Goal: Navigation & Orientation: Find specific page/section

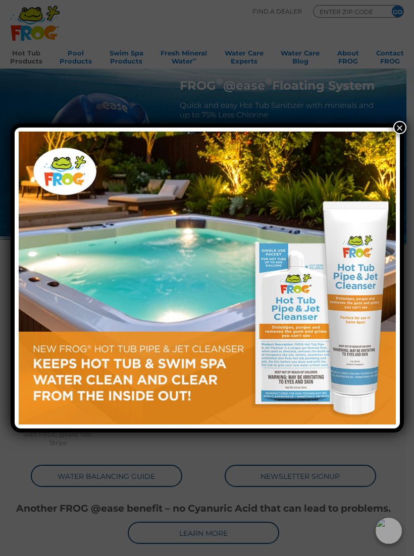
click at [393, 125] on button "×" at bounding box center [399, 127] width 13 height 13
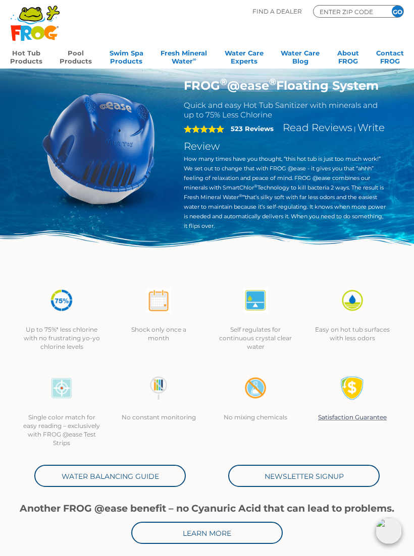
click at [80, 60] on link "Pool Products" at bounding box center [76, 56] width 32 height 20
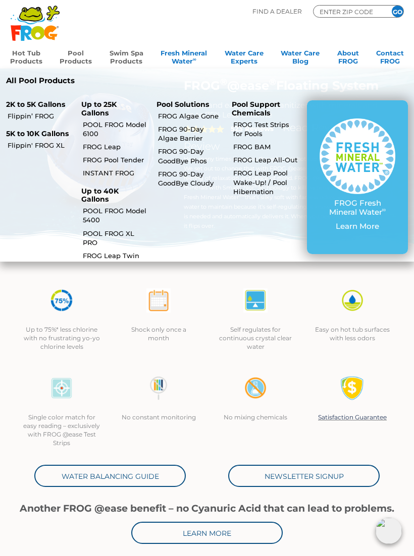
click at [129, 47] on link "Swim Spa Products" at bounding box center [126, 56] width 34 height 20
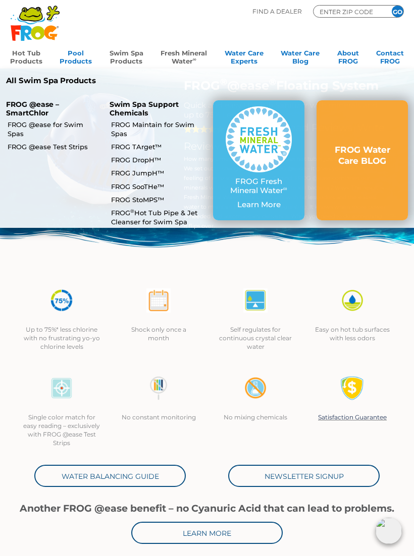
click at [185, 56] on link "Fresh Mineral Water ∞" at bounding box center [183, 56] width 46 height 20
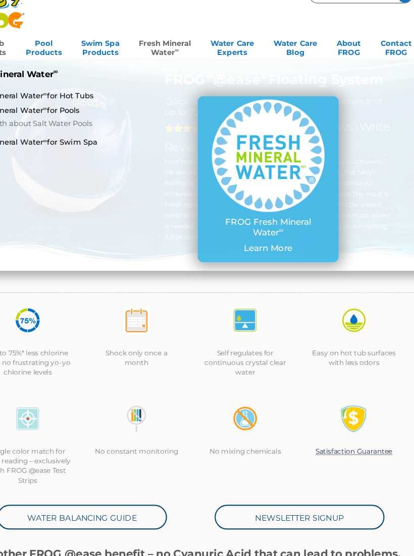
click at [79, 95] on link "Fresh Mineral Water ∞ for Hot Tubs" at bounding box center [72, 99] width 128 height 9
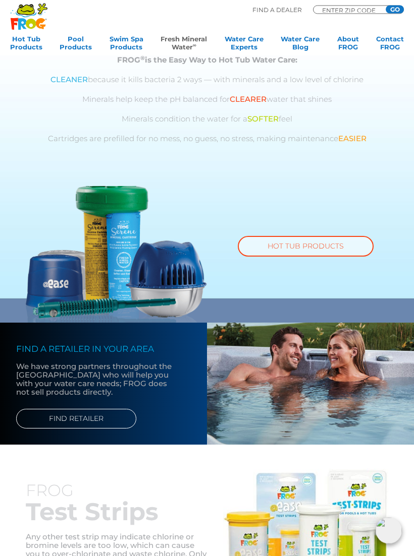
scroll to position [446, 0]
click at [327, 245] on link "HOT TUB PRODUCTS" at bounding box center [306, 246] width 136 height 21
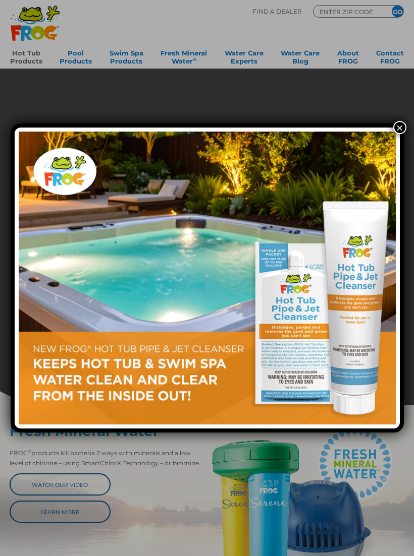
click at [396, 119] on div "×" at bounding box center [207, 278] width 414 height 556
click at [395, 124] on button "×" at bounding box center [399, 127] width 13 height 13
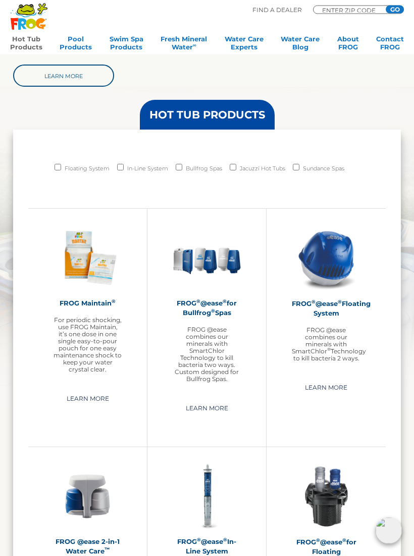
scroll to position [619, 0]
click at [335, 287] on img at bounding box center [325, 258] width 69 height 69
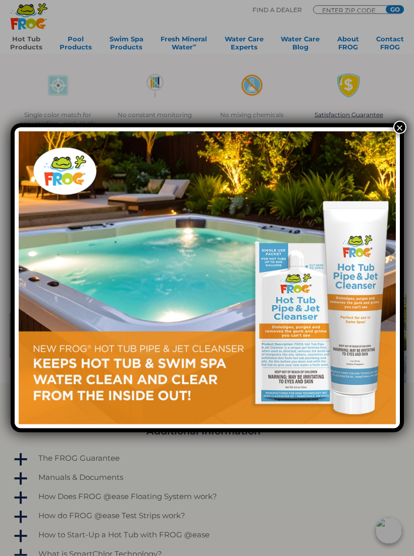
scroll to position [303, 0]
click at [394, 132] on button "×" at bounding box center [399, 127] width 13 height 13
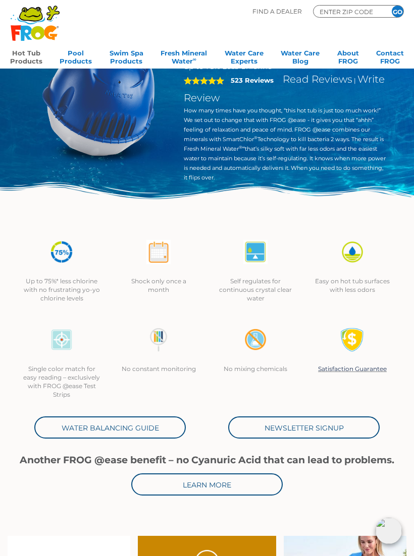
scroll to position [0, 0]
